Goal: Task Accomplishment & Management: Use online tool/utility

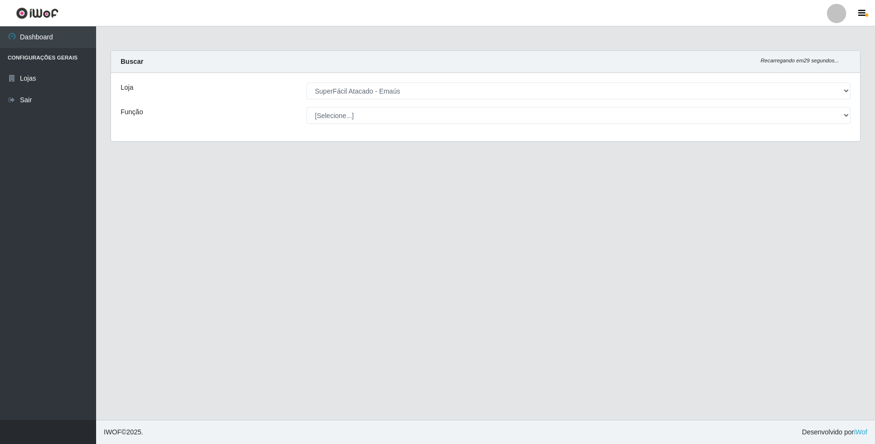
select select "407"
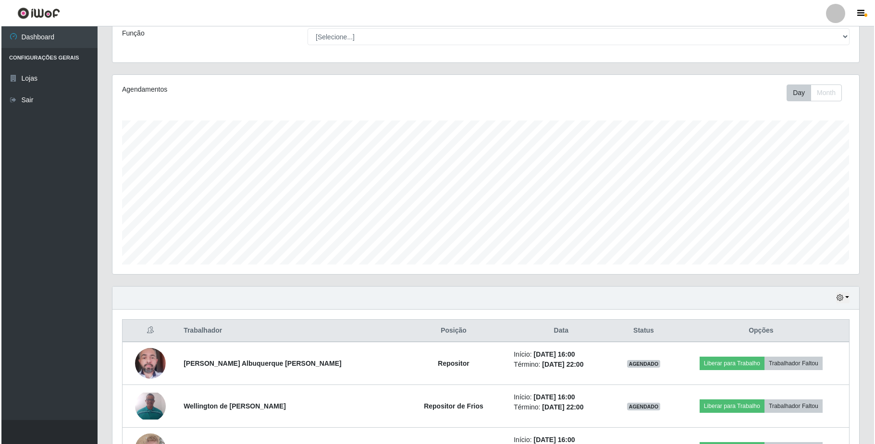
scroll to position [153, 0]
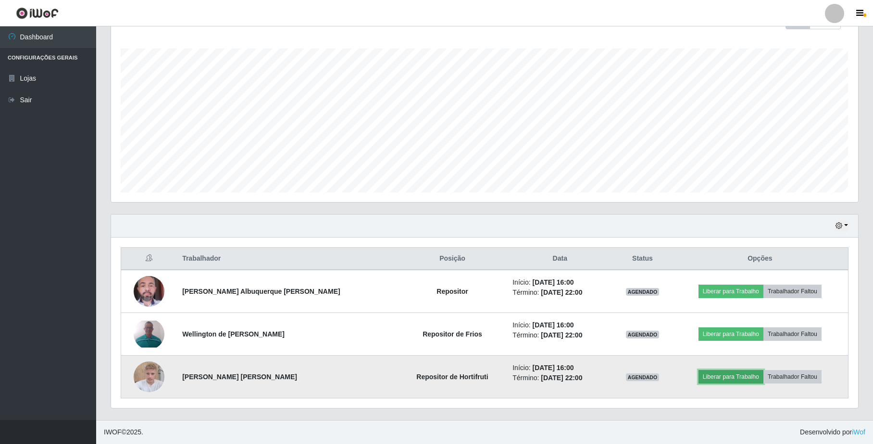
click at [736, 371] on button "Liberar para Trabalho" at bounding box center [730, 376] width 65 height 13
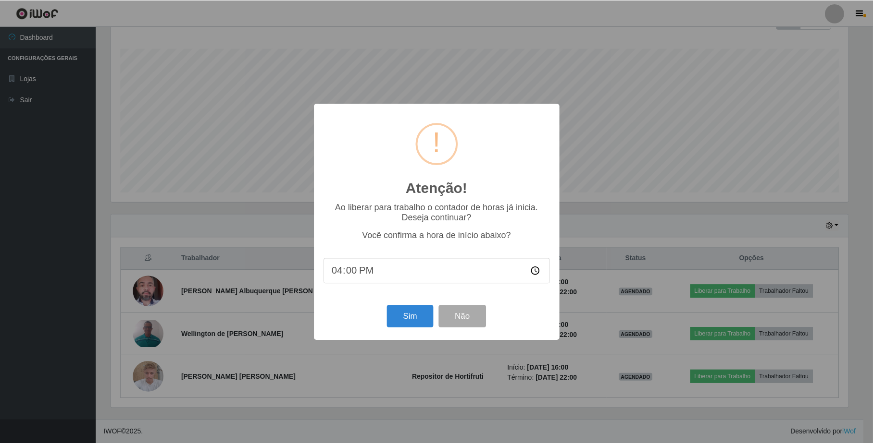
scroll to position [200, 739]
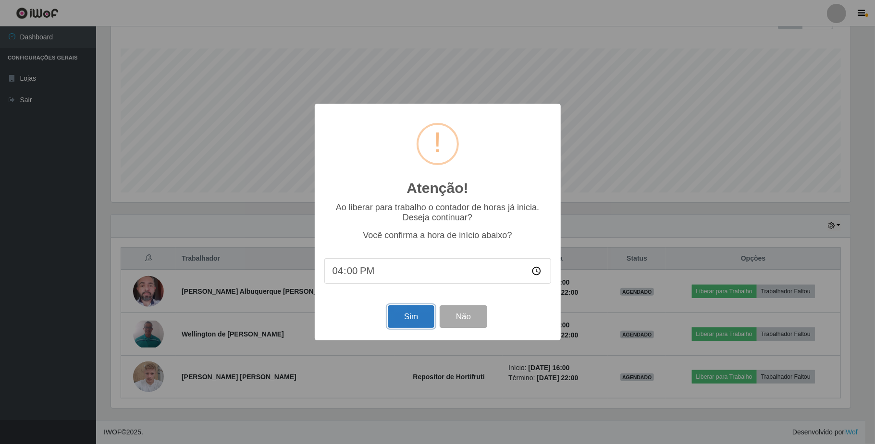
click at [416, 320] on button "Sim" at bounding box center [411, 317] width 47 height 23
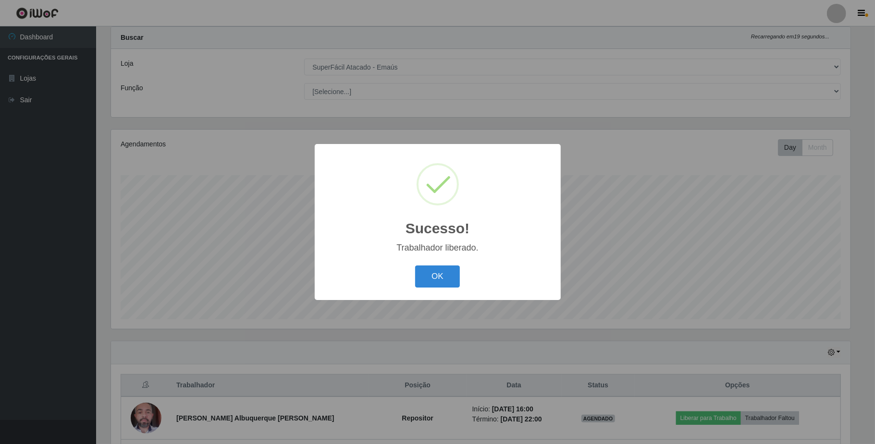
drag, startPoint x: 446, startPoint y: 283, endPoint x: 492, endPoint y: 277, distance: 46.6
click at [446, 283] on button "OK" at bounding box center [437, 277] width 45 height 23
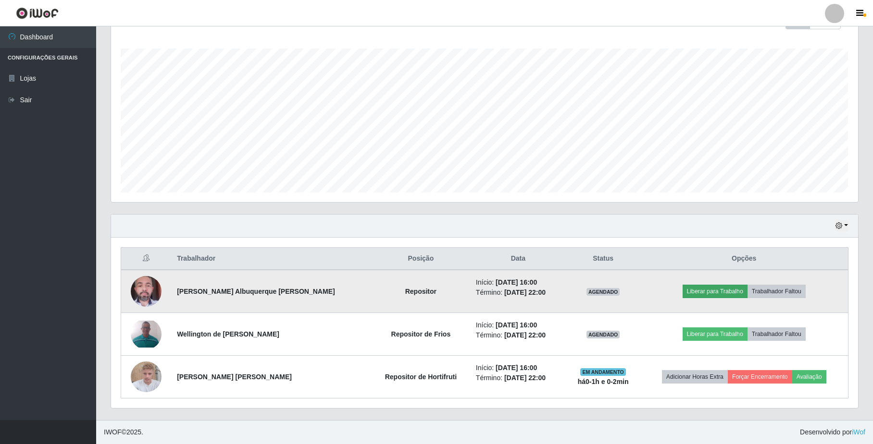
scroll to position [153, 0]
click at [730, 292] on button "Liberar para Trabalho" at bounding box center [713, 291] width 65 height 13
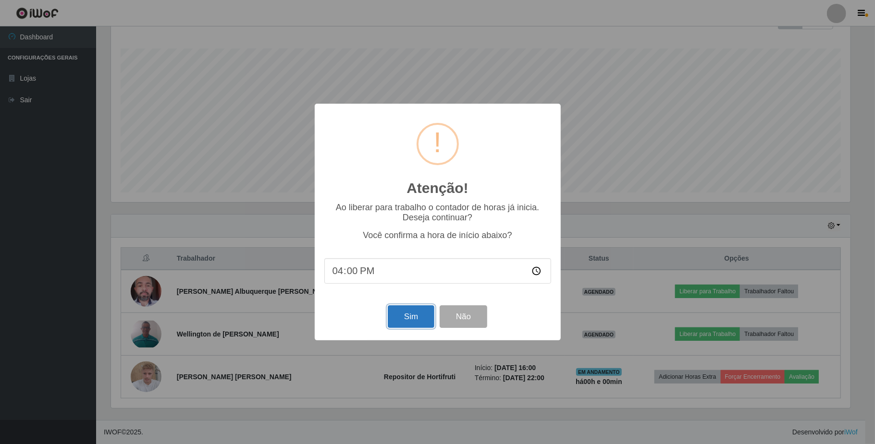
click at [415, 327] on button "Sim" at bounding box center [411, 317] width 47 height 23
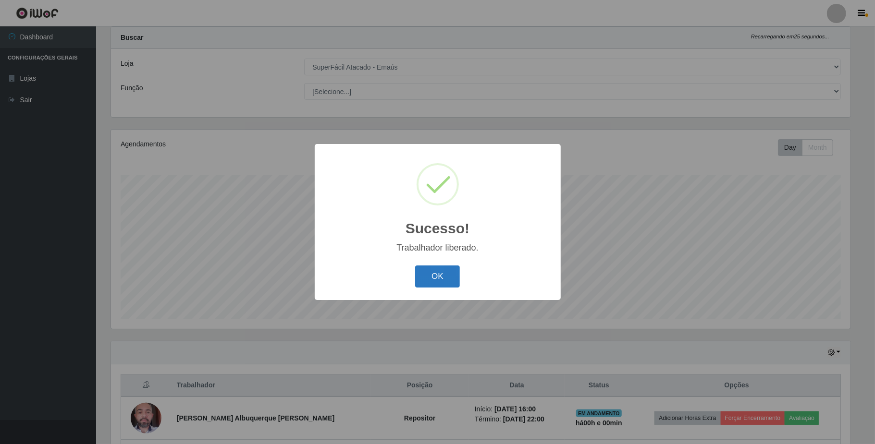
click at [429, 273] on button "OK" at bounding box center [437, 277] width 45 height 23
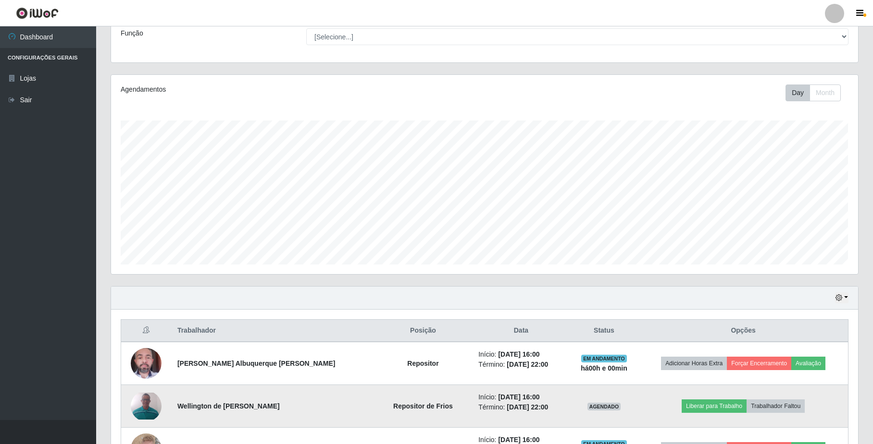
scroll to position [153, 0]
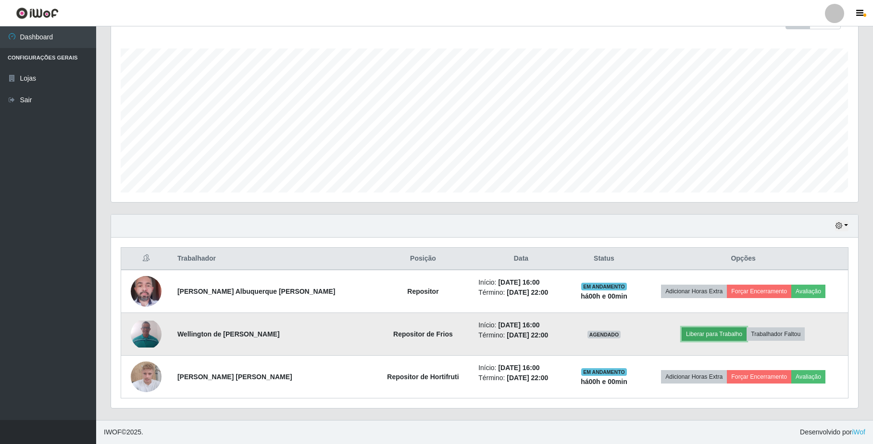
click at [696, 337] on button "Liberar para Trabalho" at bounding box center [713, 334] width 65 height 13
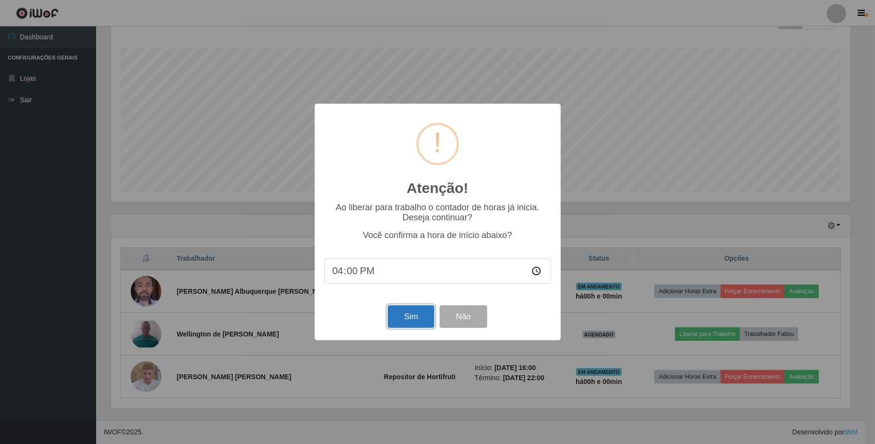
click at [414, 323] on button "Sim" at bounding box center [411, 317] width 47 height 23
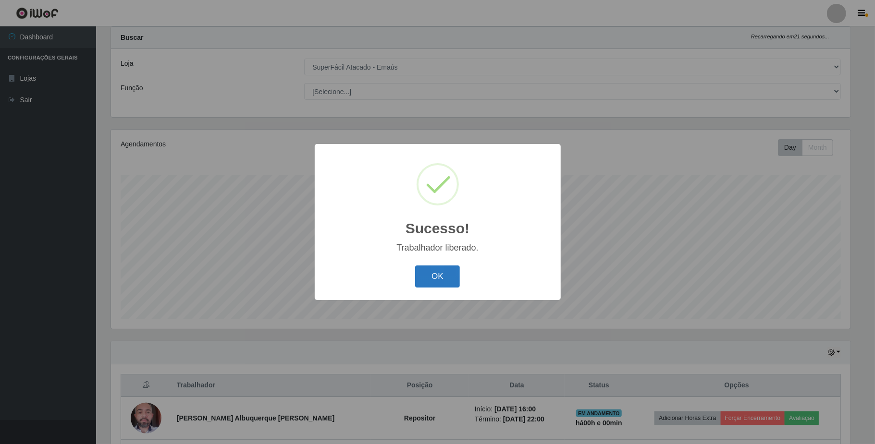
click at [446, 275] on button "OK" at bounding box center [437, 277] width 45 height 23
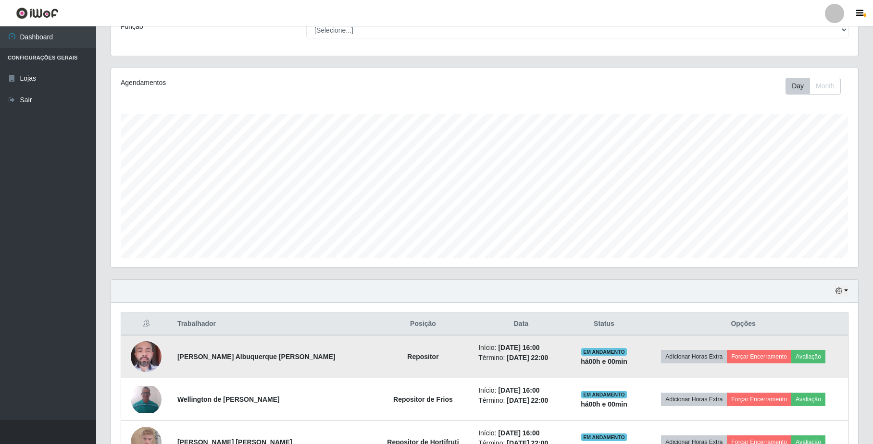
scroll to position [153, 0]
